Goal: Information Seeking & Learning: Learn about a topic

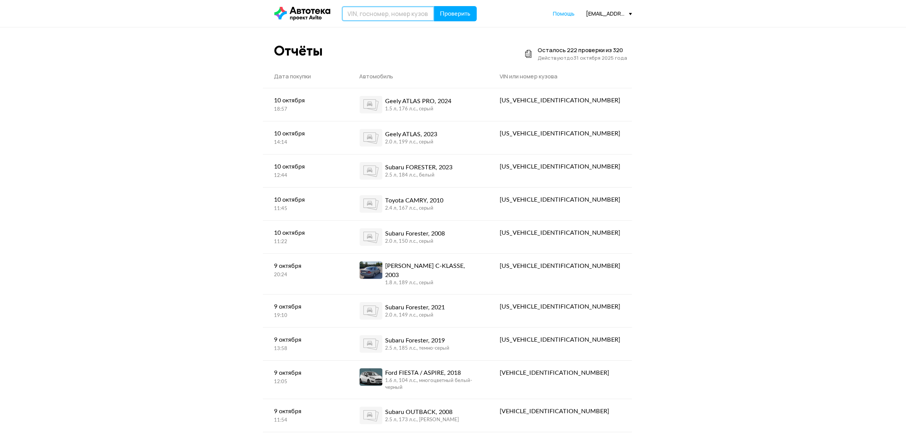
drag, startPoint x: 377, startPoint y: 9, endPoint x: 380, endPoint y: 14, distance: 6.7
click at [377, 10] on input "text" at bounding box center [388, 13] width 93 height 15
paste input "XUUCD266JB0001578"
type input "XUUCD266JB0001578"
click at [448, 16] on span "Проверить" at bounding box center [455, 14] width 30 height 6
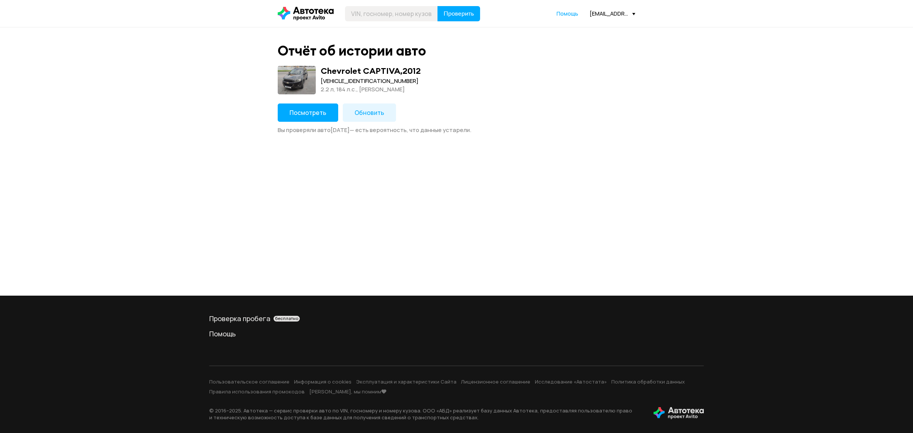
click at [292, 111] on span "Посмотреть" at bounding box center [308, 112] width 37 height 8
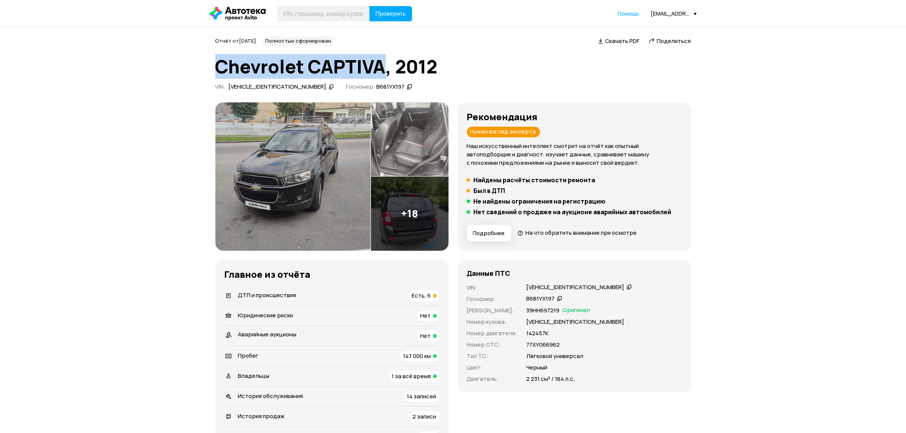
drag, startPoint x: 204, startPoint y: 70, endPoint x: 385, endPoint y: 60, distance: 181.4
copy h1 "Chevrolet CAPTIVA"
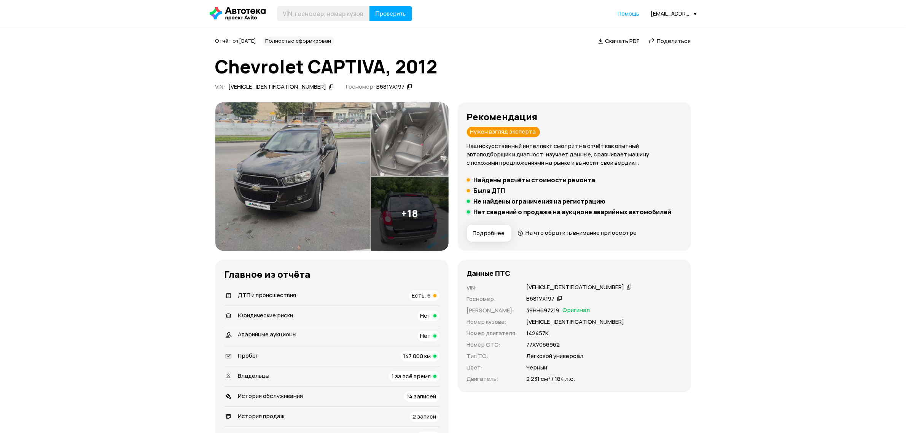
click at [536, 301] on div "В681УХ197" at bounding box center [541, 299] width 28 height 8
click at [554, 323] on p "XUUCD266JB0001578" at bounding box center [576, 322] width 98 height 8
click at [551, 320] on p "XUUCD266JB0001578" at bounding box center [576, 322] width 98 height 8
copy p "XUUCD266JB0001578"
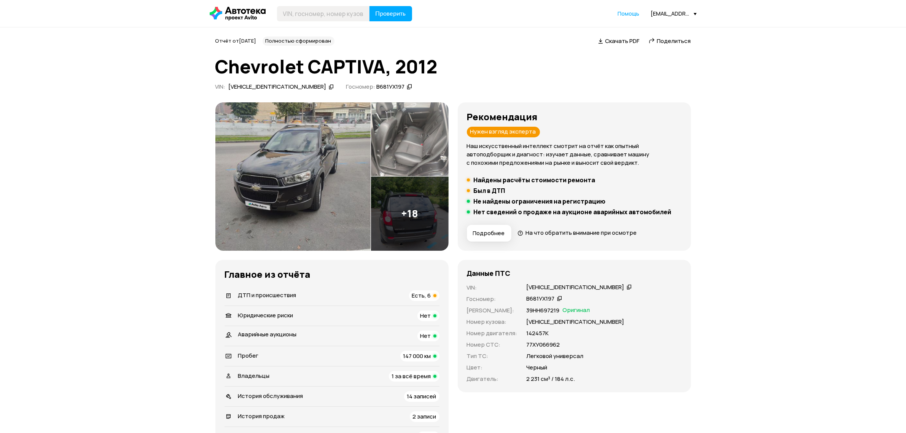
click at [540, 309] on p "39НН697219" at bounding box center [543, 310] width 33 height 8
copy p "39НН697219"
click at [533, 335] on p "142457К" at bounding box center [538, 333] width 22 height 8
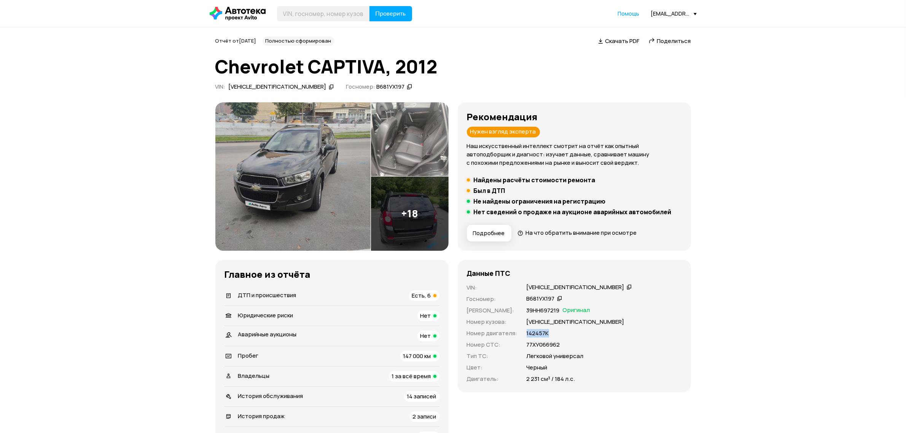
copy p "142457К"
click at [537, 345] on p "77ХУ066962" at bounding box center [543, 345] width 33 height 8
copy p "77ХУ066962"
